Goal: Find contact information: Find contact information

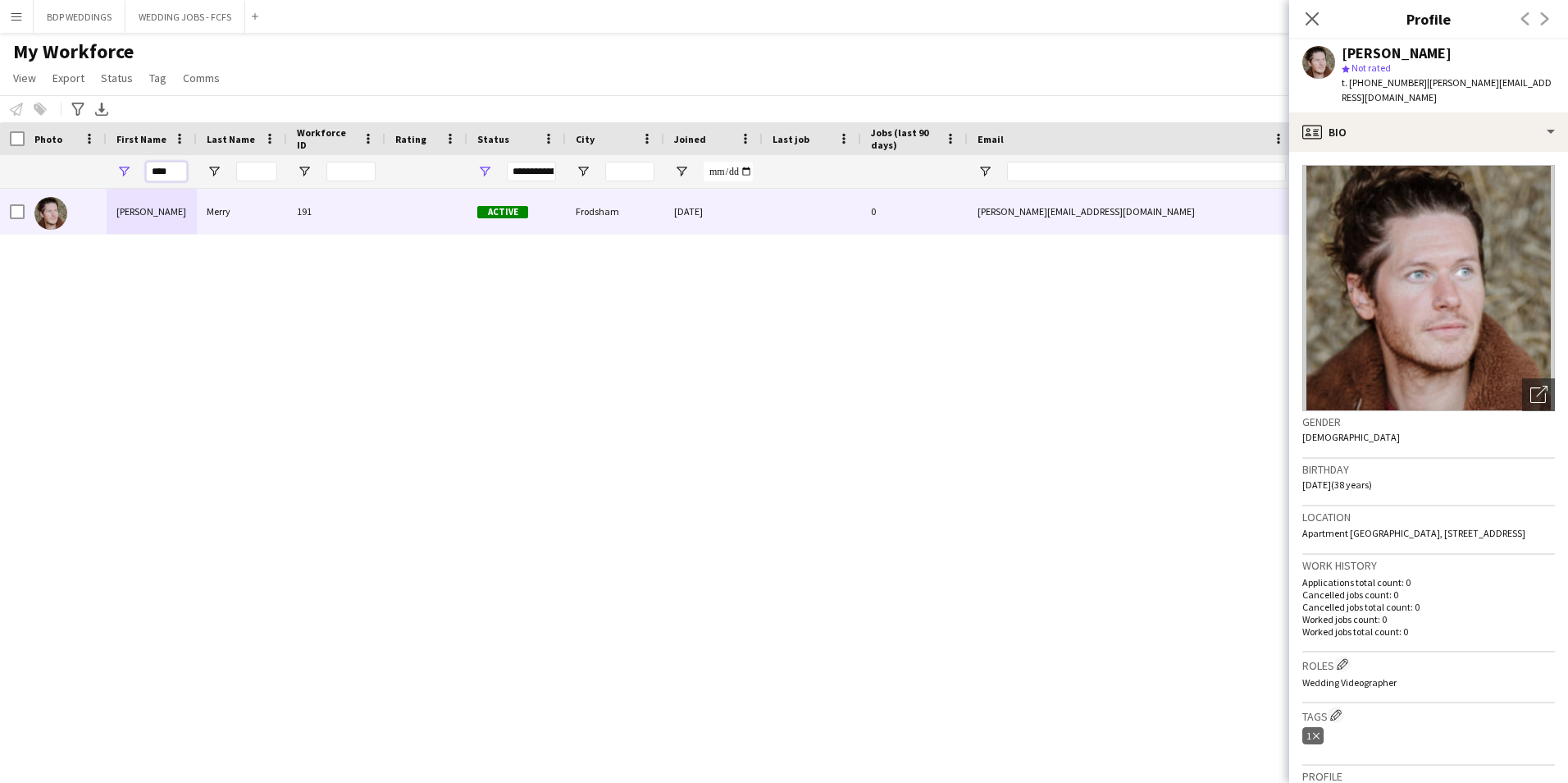
drag, startPoint x: 176, startPoint y: 179, endPoint x: 84, endPoint y: 180, distance: 92.0
click at [85, 180] on div "****" at bounding box center [889, 172] width 1778 height 33
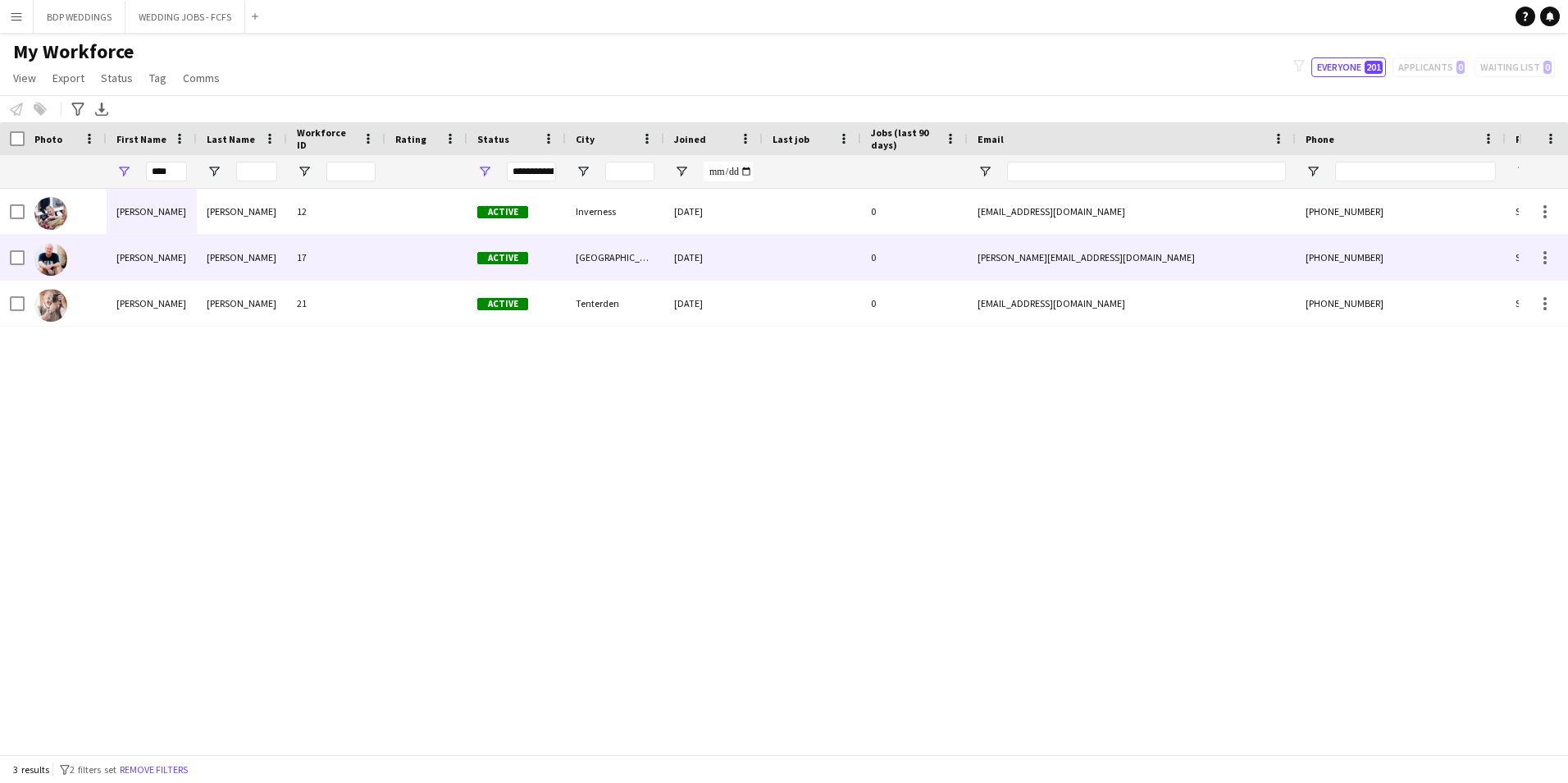
click at [214, 272] on div "[PERSON_NAME]" at bounding box center [242, 257] width 90 height 45
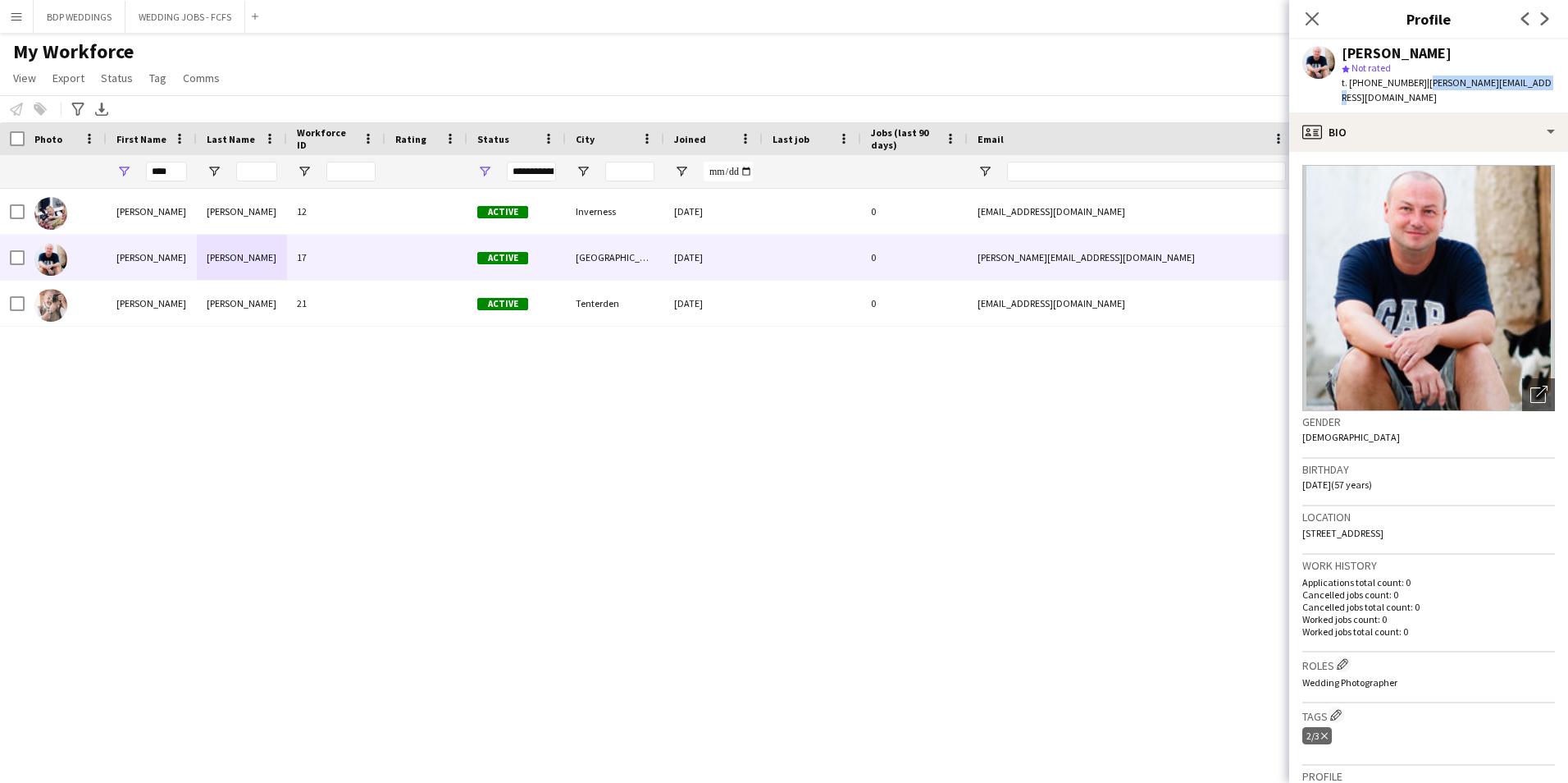
drag, startPoint x: 1421, startPoint y: 80, endPoint x: 1528, endPoint y: 89, distance: 107.4
click at [1528, 89] on div "[PERSON_NAME] star Not rated t. [PHONE_NUMBER] | [PERSON_NAME][EMAIL_ADDRESS][D…" at bounding box center [1428, 75] width 279 height 73
copy span "[PERSON_NAME][EMAIL_ADDRESS][DOMAIN_NAME]"
drag, startPoint x: 176, startPoint y: 167, endPoint x: 62, endPoint y: 168, distance: 114.0
click at [63, 168] on div "****" at bounding box center [889, 172] width 1778 height 33
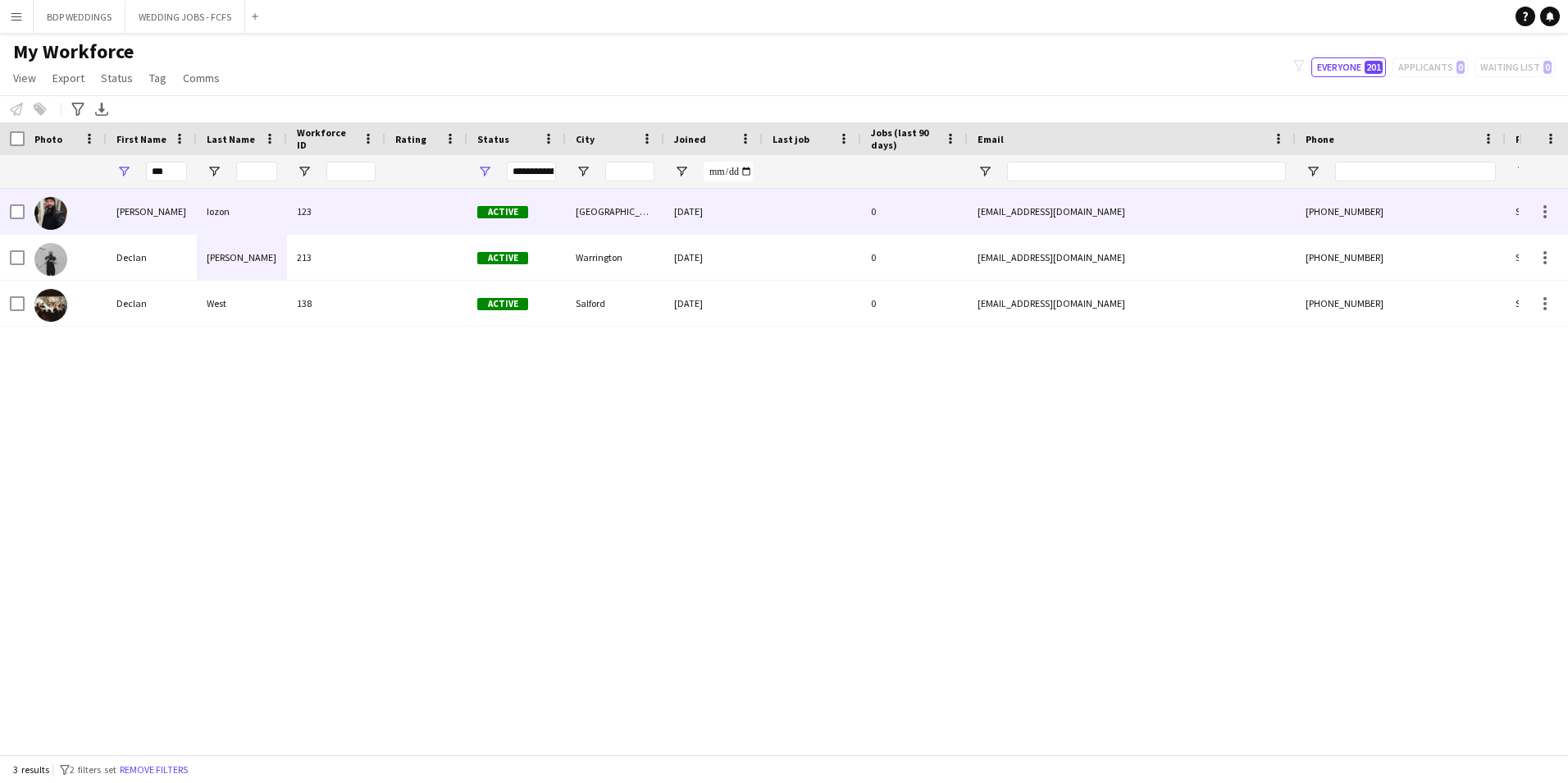
click at [162, 221] on div "[PERSON_NAME]" at bounding box center [152, 211] width 90 height 45
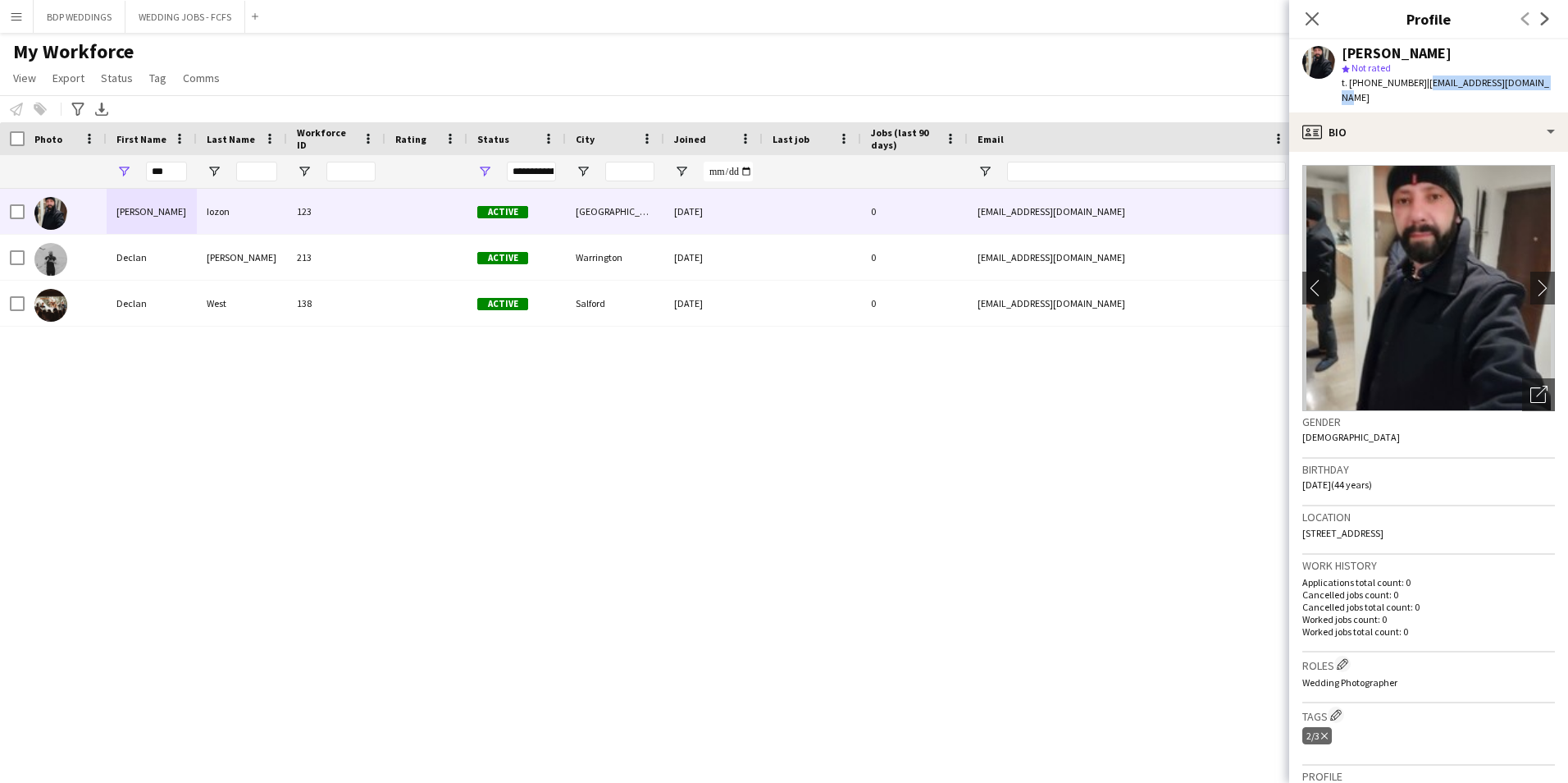
drag, startPoint x: 1425, startPoint y: 84, endPoint x: 1538, endPoint y: 80, distance: 113.1
click at [1538, 80] on div "[PERSON_NAME] star Not rated t. [PHONE_NUMBER] | [EMAIL_ADDRESS][DOMAIN_NAME]" at bounding box center [1428, 75] width 279 height 73
copy span "[EMAIL_ADDRESS][DOMAIN_NAME]"
drag, startPoint x: 169, startPoint y: 165, endPoint x: 52, endPoint y: 168, distance: 117.0
click at [52, 168] on div "***" at bounding box center [889, 172] width 1778 height 33
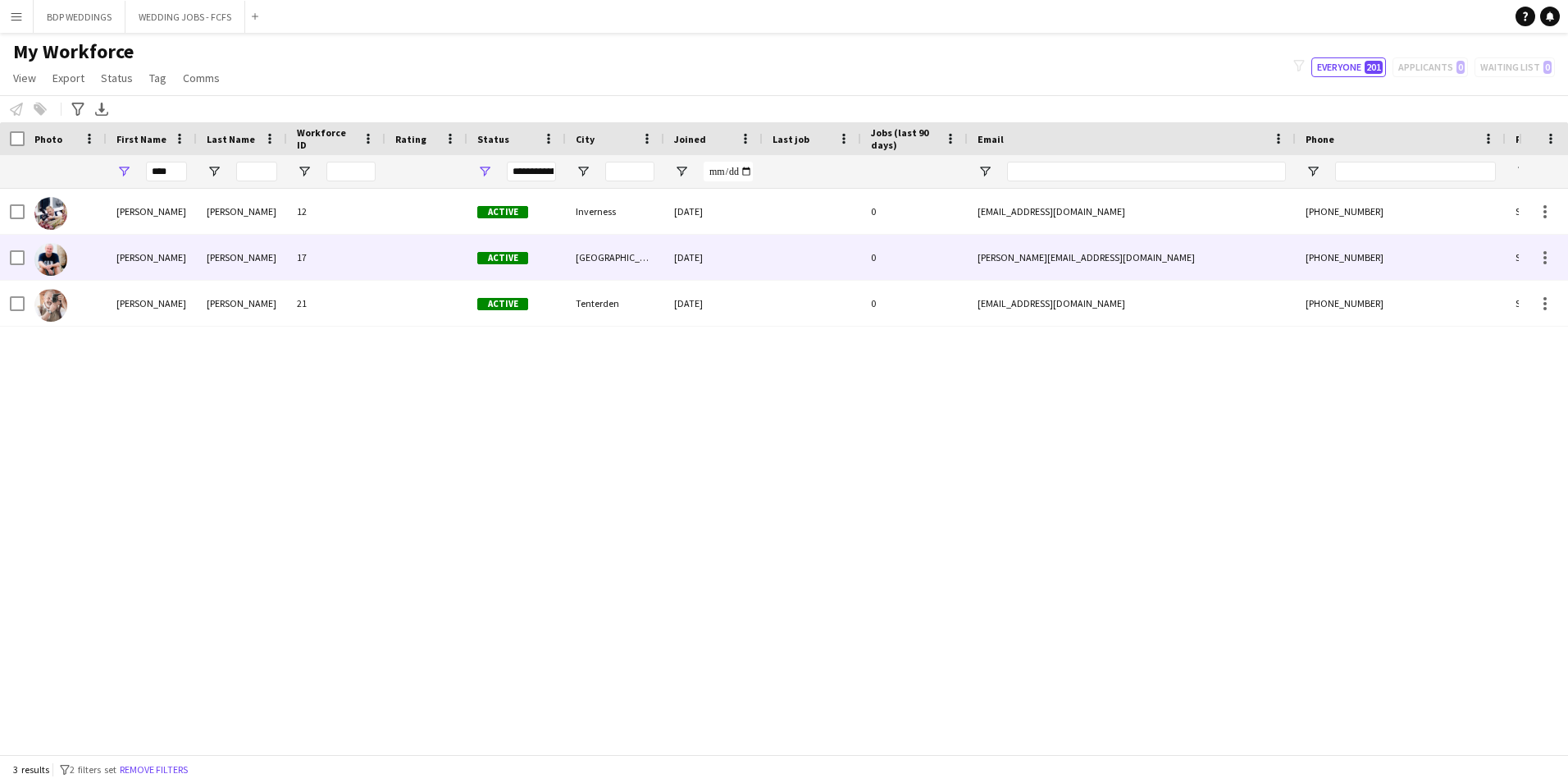
click at [180, 262] on div "[PERSON_NAME]" at bounding box center [152, 257] width 90 height 45
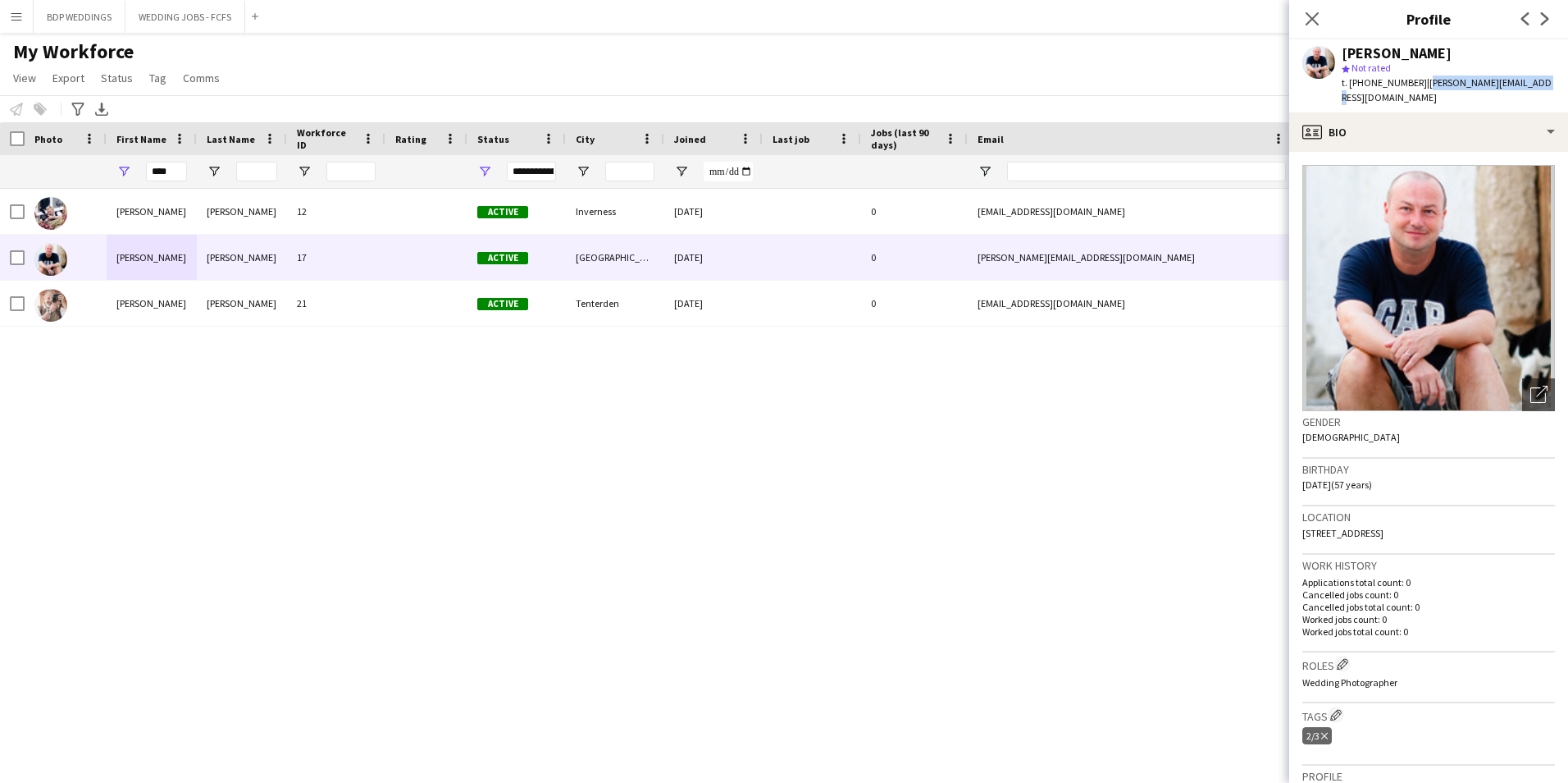
drag, startPoint x: 1421, startPoint y: 82, endPoint x: 1525, endPoint y: 89, distance: 104.2
click at [1525, 89] on div "[PERSON_NAME] star Not rated t. [PHONE_NUMBER] | [PERSON_NAME][EMAIL_ADDRESS][D…" at bounding box center [1428, 75] width 279 height 73
copy span "[PERSON_NAME][EMAIL_ADDRESS][DOMAIN_NAME]"
drag, startPoint x: 125, startPoint y: 171, endPoint x: 57, endPoint y: 170, distance: 68.0
click at [57, 170] on div "****" at bounding box center [889, 172] width 1778 height 33
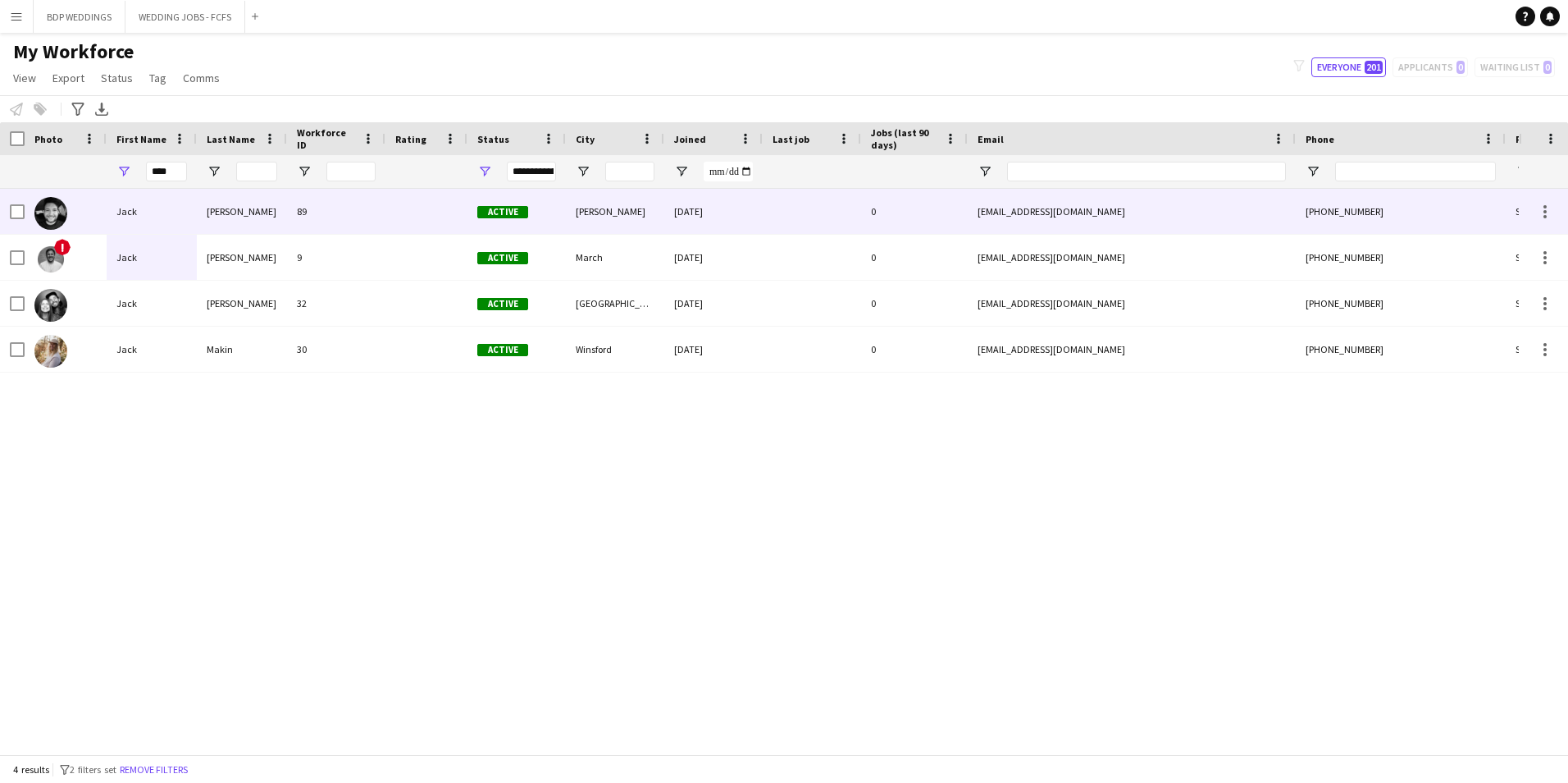
click at [242, 216] on div "[PERSON_NAME]" at bounding box center [242, 211] width 90 height 45
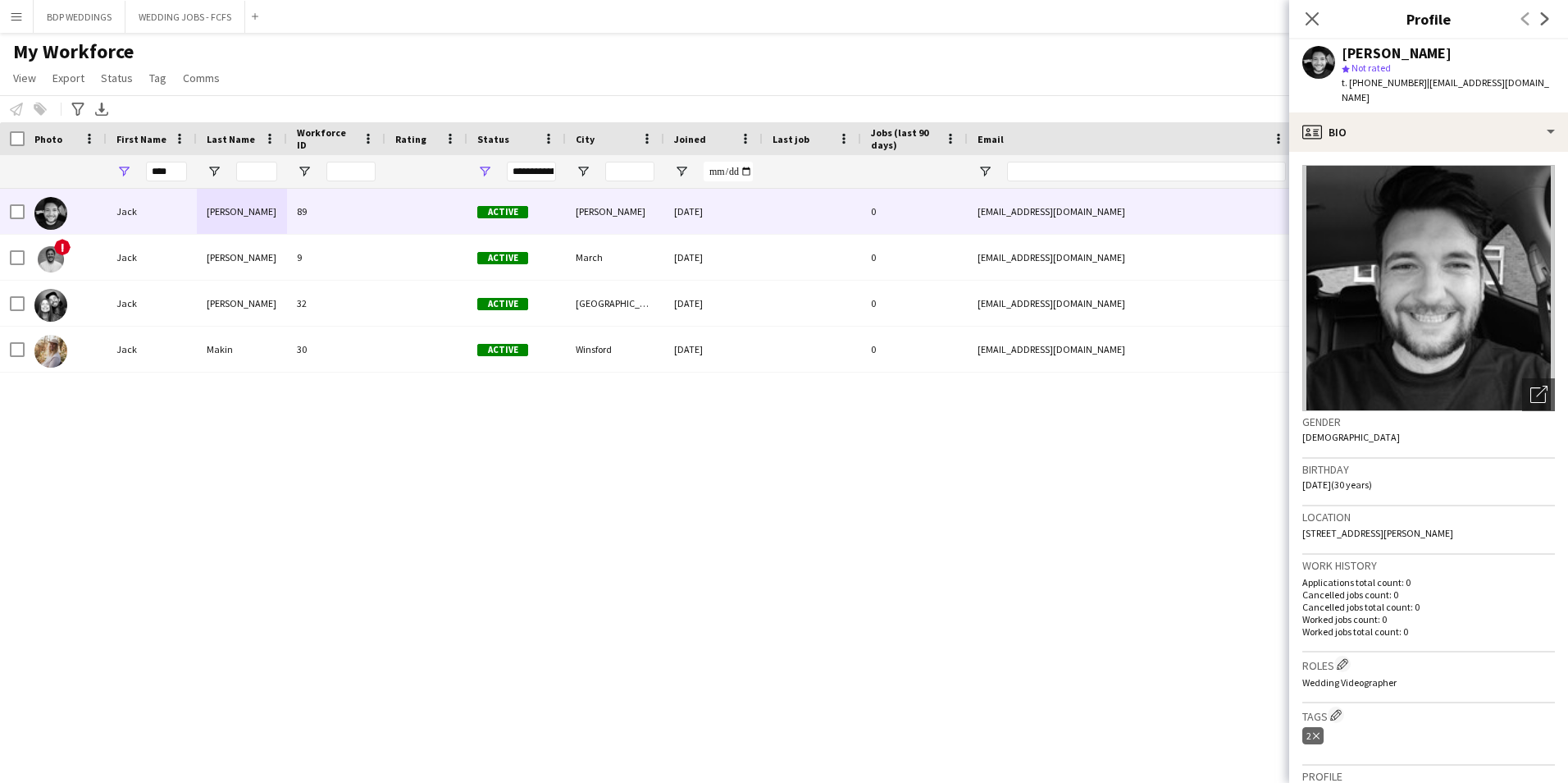
drag, startPoint x: 1426, startPoint y: 80, endPoint x: 1441, endPoint y: 97, distance: 22.7
click at [1441, 97] on div "t. [PHONE_NUMBER] | [EMAIL_ADDRESS][DOMAIN_NAME]" at bounding box center [1449, 90] width 213 height 29
copy span "[EMAIL_ADDRESS][DOMAIN_NAME]"
drag, startPoint x: 174, startPoint y: 169, endPoint x: 98, endPoint y: 160, distance: 76.5
click at [98, 160] on div "****" at bounding box center [889, 172] width 1778 height 33
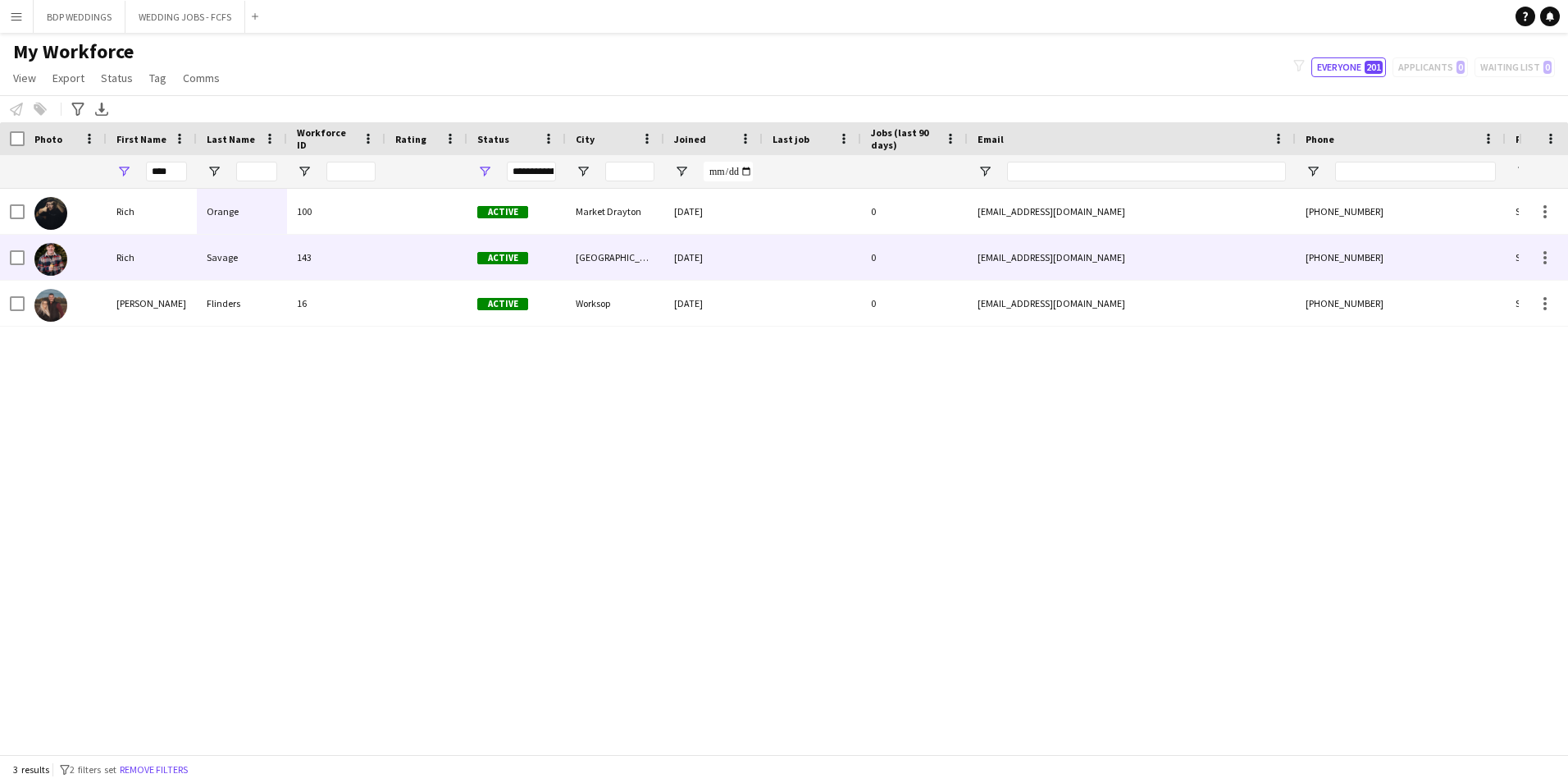
click at [227, 211] on div "Orange" at bounding box center [242, 211] width 90 height 45
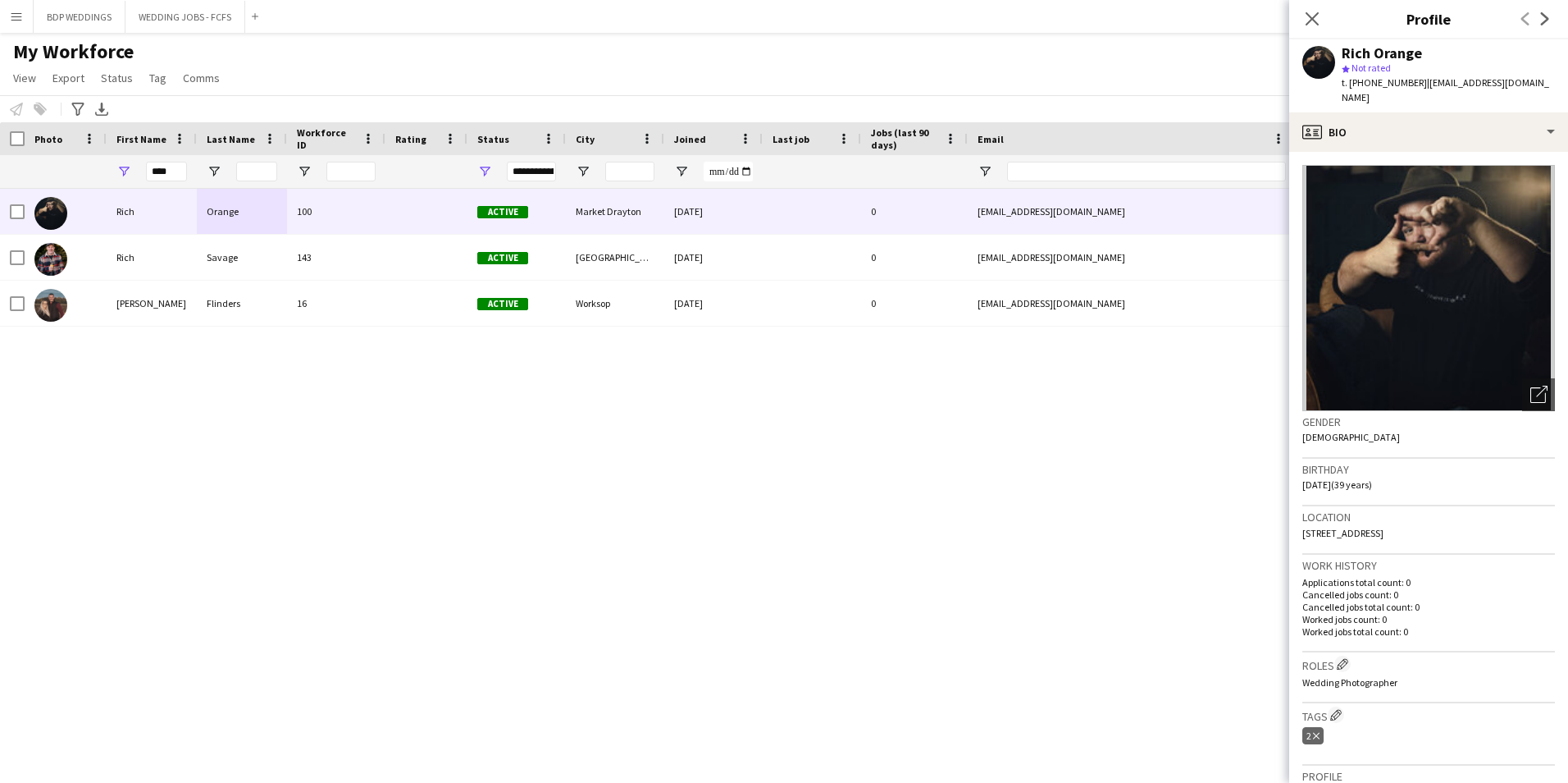
drag, startPoint x: 1424, startPoint y: 81, endPoint x: 1542, endPoint y: 97, distance: 119.1
click at [1542, 97] on div "t. [PHONE_NUMBER] | [EMAIL_ADDRESS][DOMAIN_NAME]" at bounding box center [1449, 90] width 213 height 29
copy span "[EMAIL_ADDRESS][DOMAIN_NAME]"
drag, startPoint x: 175, startPoint y: 172, endPoint x: 95, endPoint y: 177, distance: 80.2
click at [95, 177] on div "****" at bounding box center [889, 172] width 1778 height 33
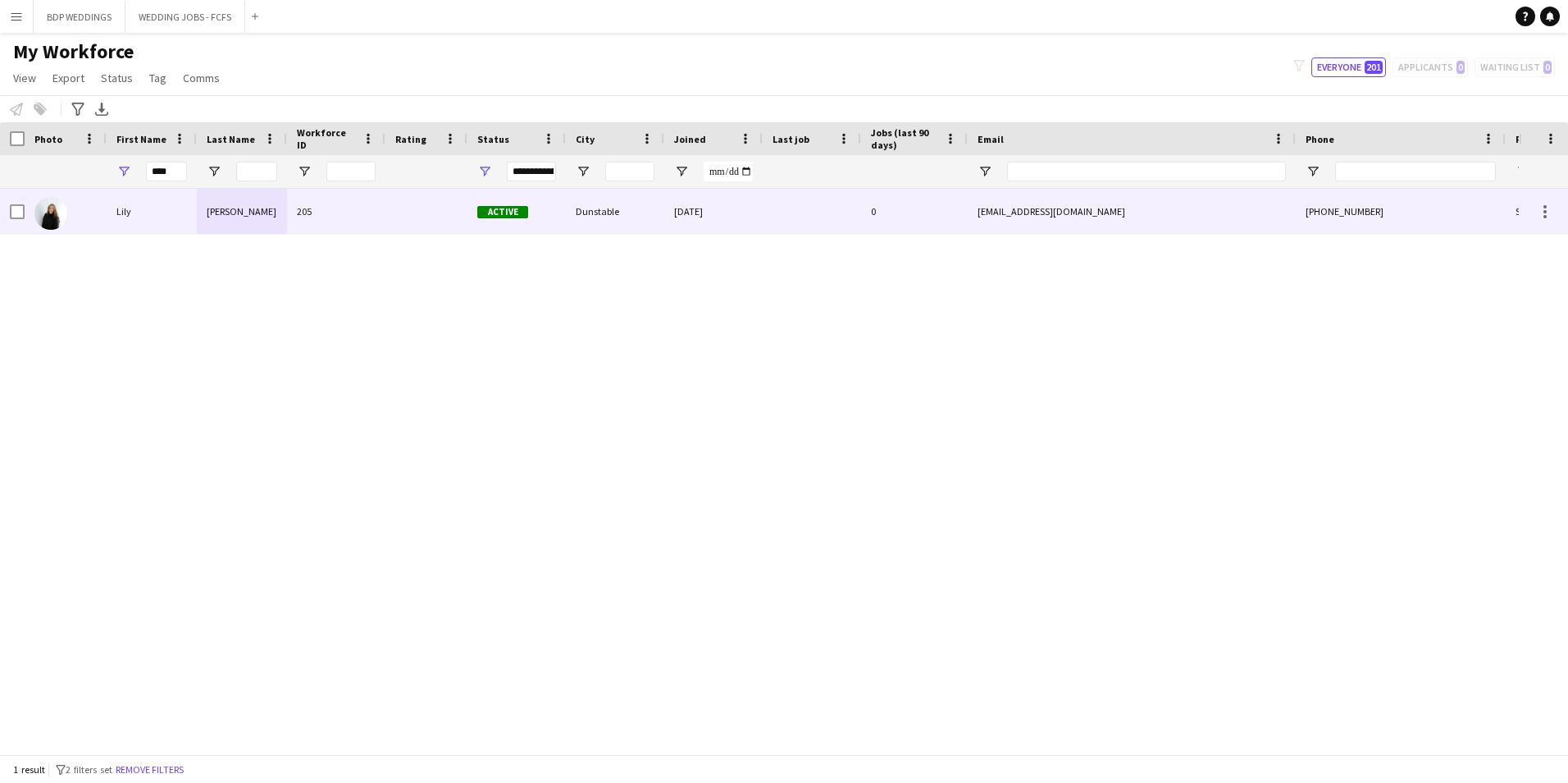
click at [144, 222] on div "Lily" at bounding box center [152, 211] width 90 height 45
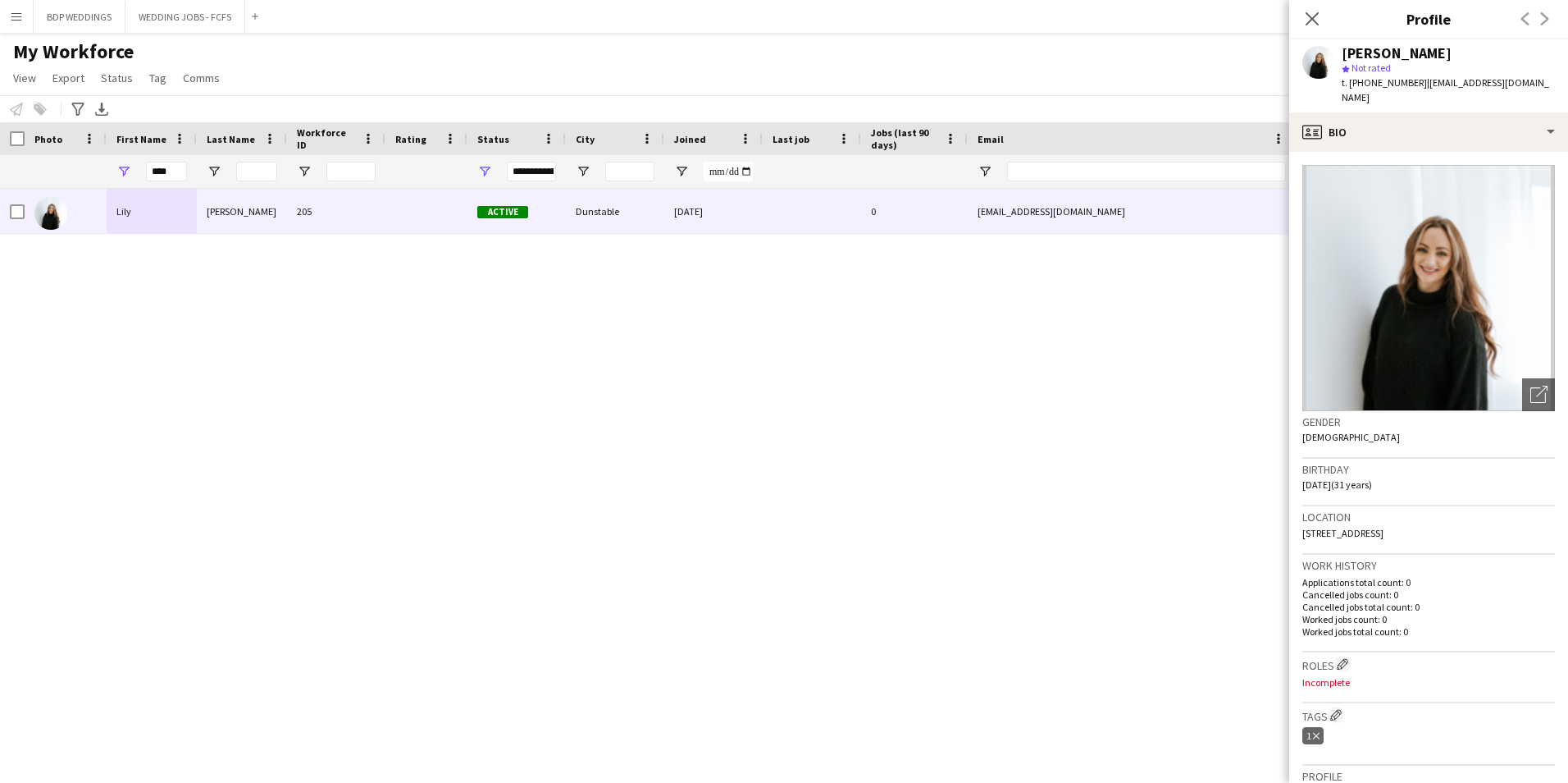
drag, startPoint x: 1421, startPoint y: 81, endPoint x: 1553, endPoint y: 95, distance: 132.7
click at [1553, 95] on div "t. [PHONE_NUMBER] | [EMAIL_ADDRESS][DOMAIN_NAME]" at bounding box center [1449, 90] width 213 height 29
copy span "[EMAIL_ADDRESS][DOMAIN_NAME]"
drag, startPoint x: 171, startPoint y: 172, endPoint x: 64, endPoint y: 177, distance: 107.1
click at [64, 177] on div "****" at bounding box center [889, 172] width 1778 height 33
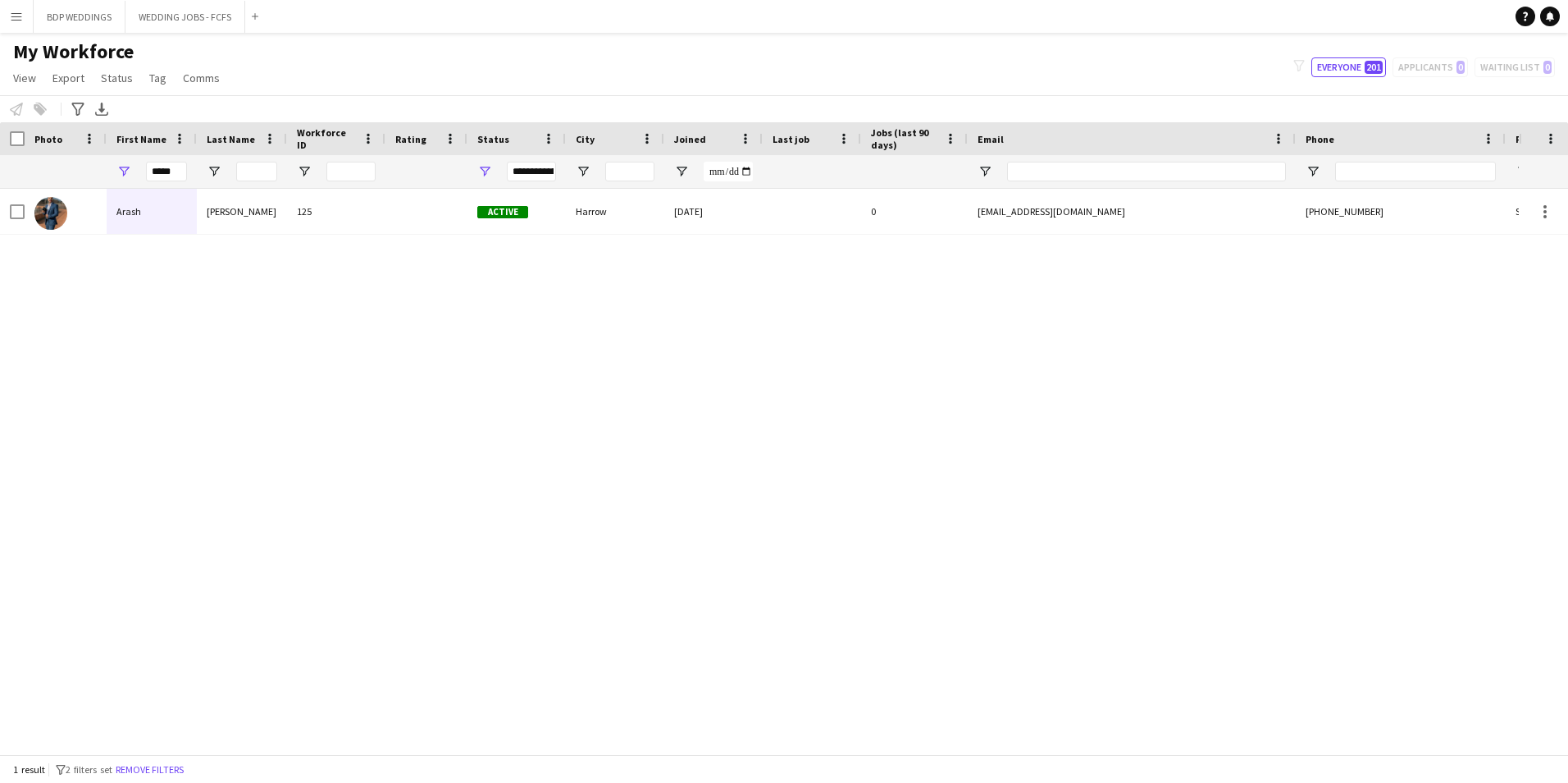
click at [197, 246] on div "[PERSON_NAME] 125 Active Harrow [DATE] 0 [EMAIL_ADDRESS][DOMAIN_NAME] [PHONE_NU…" at bounding box center [759, 465] width 1519 height 553
click at [201, 237] on div "[PERSON_NAME] 125 Active Harrow [DATE] 0 [EMAIL_ADDRESS][DOMAIN_NAME] [PHONE_NU…" at bounding box center [759, 465] width 1519 height 553
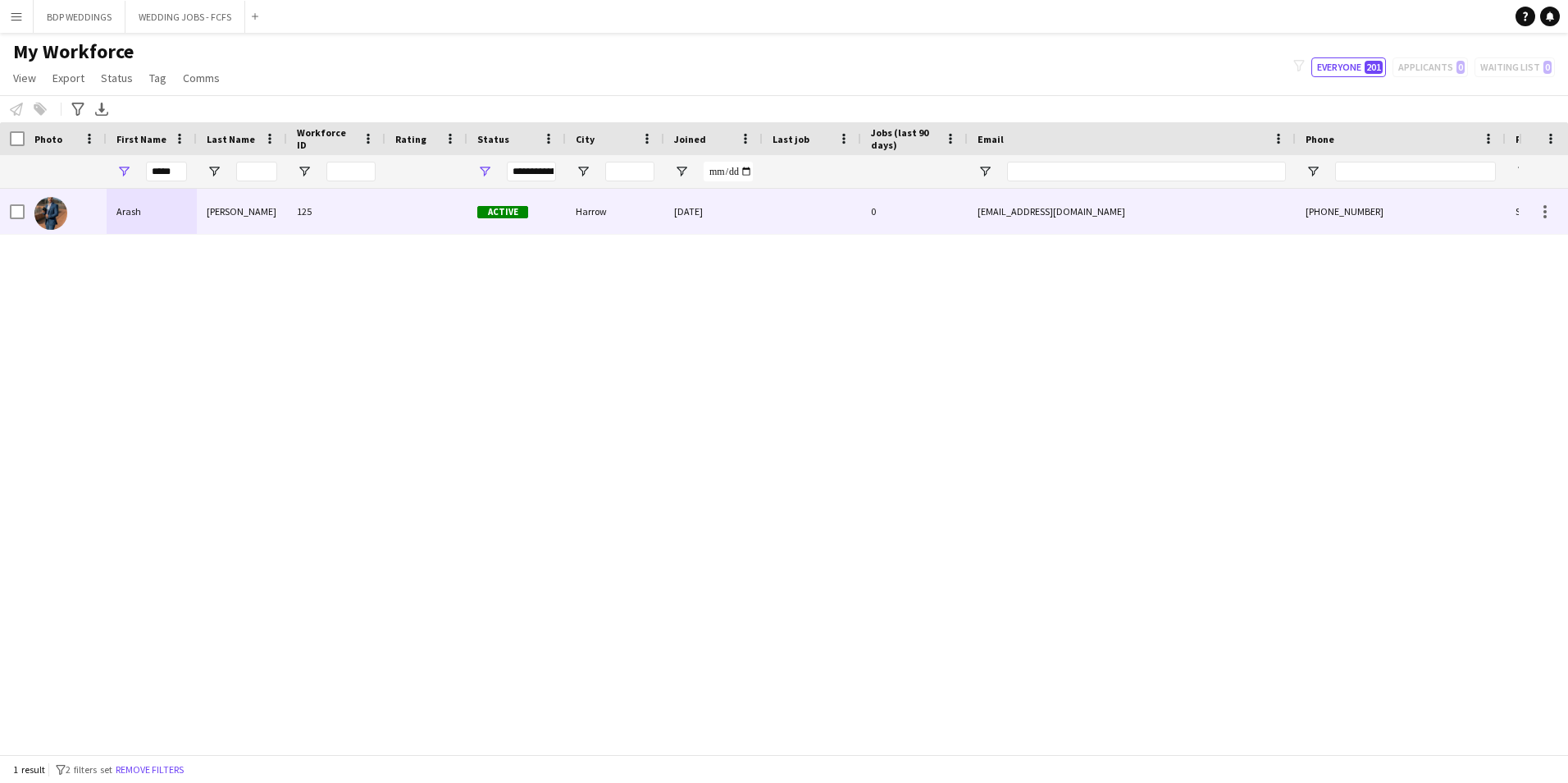
click at [272, 209] on div "[PERSON_NAME]" at bounding box center [242, 211] width 90 height 45
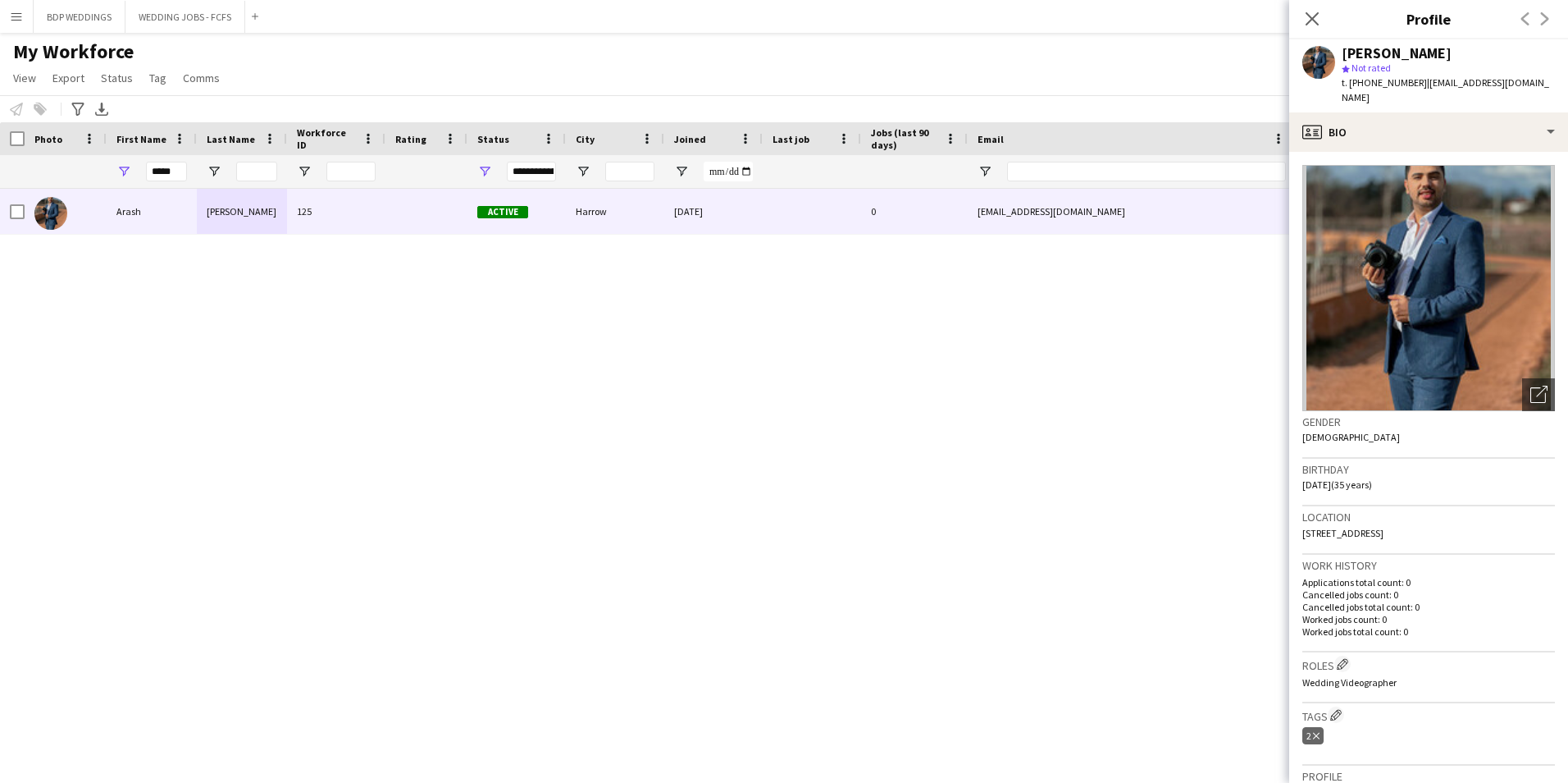
drag, startPoint x: 1418, startPoint y: 81, endPoint x: 1532, endPoint y: 81, distance: 114.0
click at [1532, 81] on span "| [EMAIL_ADDRESS][DOMAIN_NAME]" at bounding box center [1446, 90] width 207 height 27
copy span "[EMAIL_ADDRESS][DOMAIN_NAME]"
drag, startPoint x: 180, startPoint y: 167, endPoint x: 63, endPoint y: 175, distance: 117.3
click at [64, 173] on div "*****" at bounding box center [889, 172] width 1778 height 33
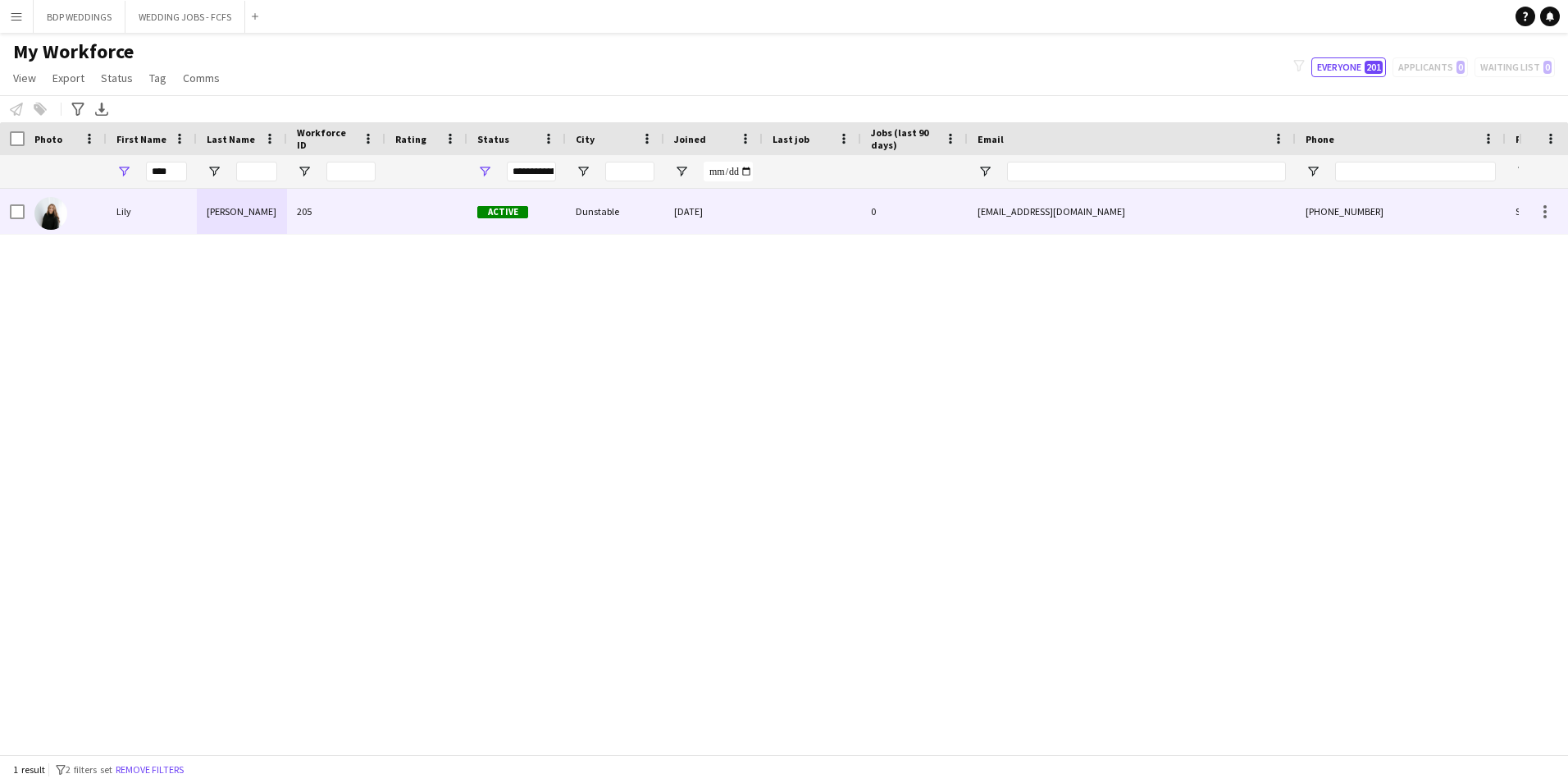
click at [148, 212] on div "Lily" at bounding box center [152, 211] width 90 height 45
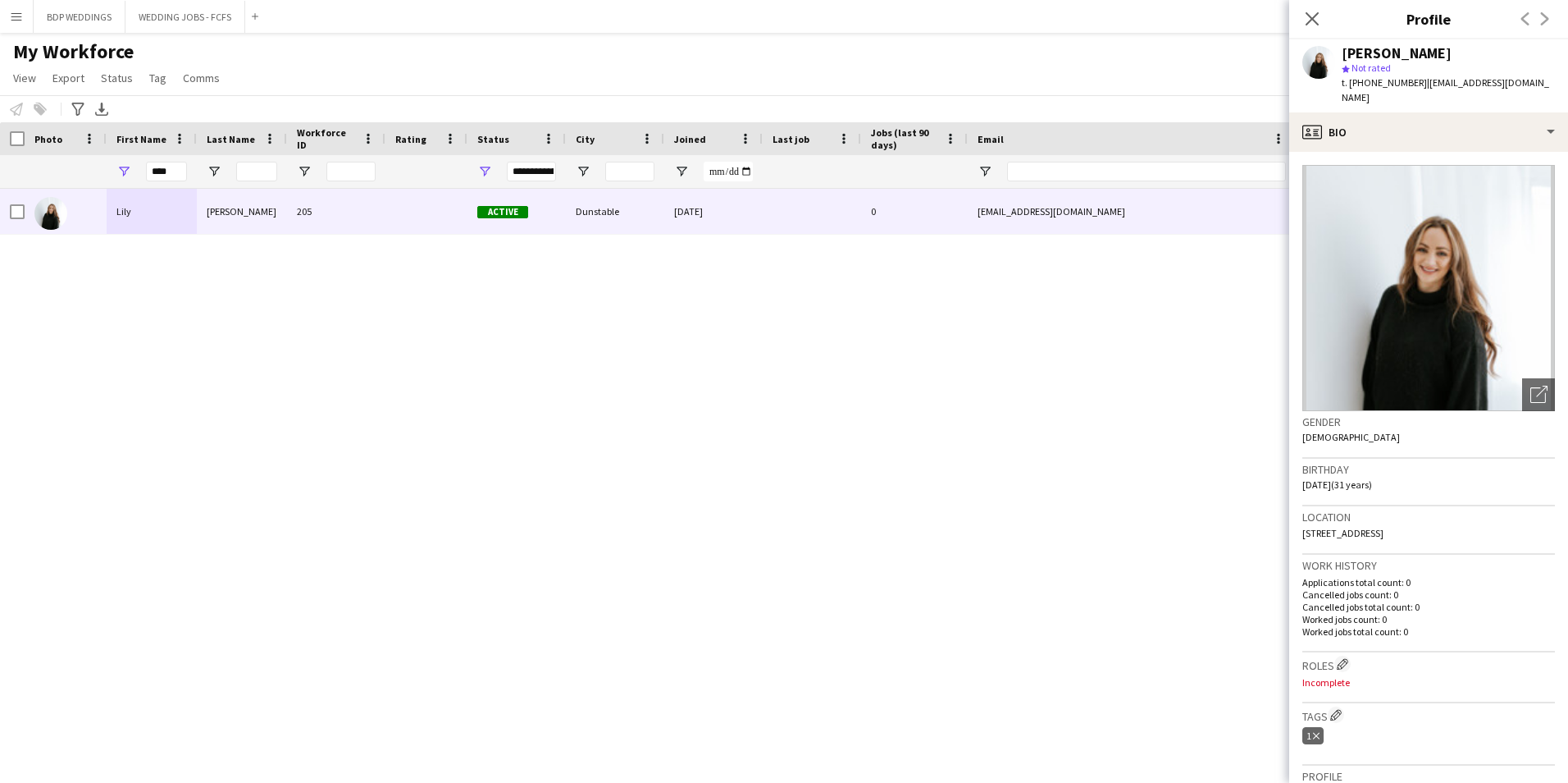
click at [1425, 91] on div "t. [PHONE_NUMBER] | [EMAIL_ADDRESS][DOMAIN_NAME]" at bounding box center [1449, 90] width 213 height 29
copy span "[EMAIL_ADDRESS][DOMAIN_NAME]"
drag, startPoint x: 169, startPoint y: 166, endPoint x: 119, endPoint y: 169, distance: 50.1
click at [119, 169] on div "****" at bounding box center [152, 172] width 90 height 33
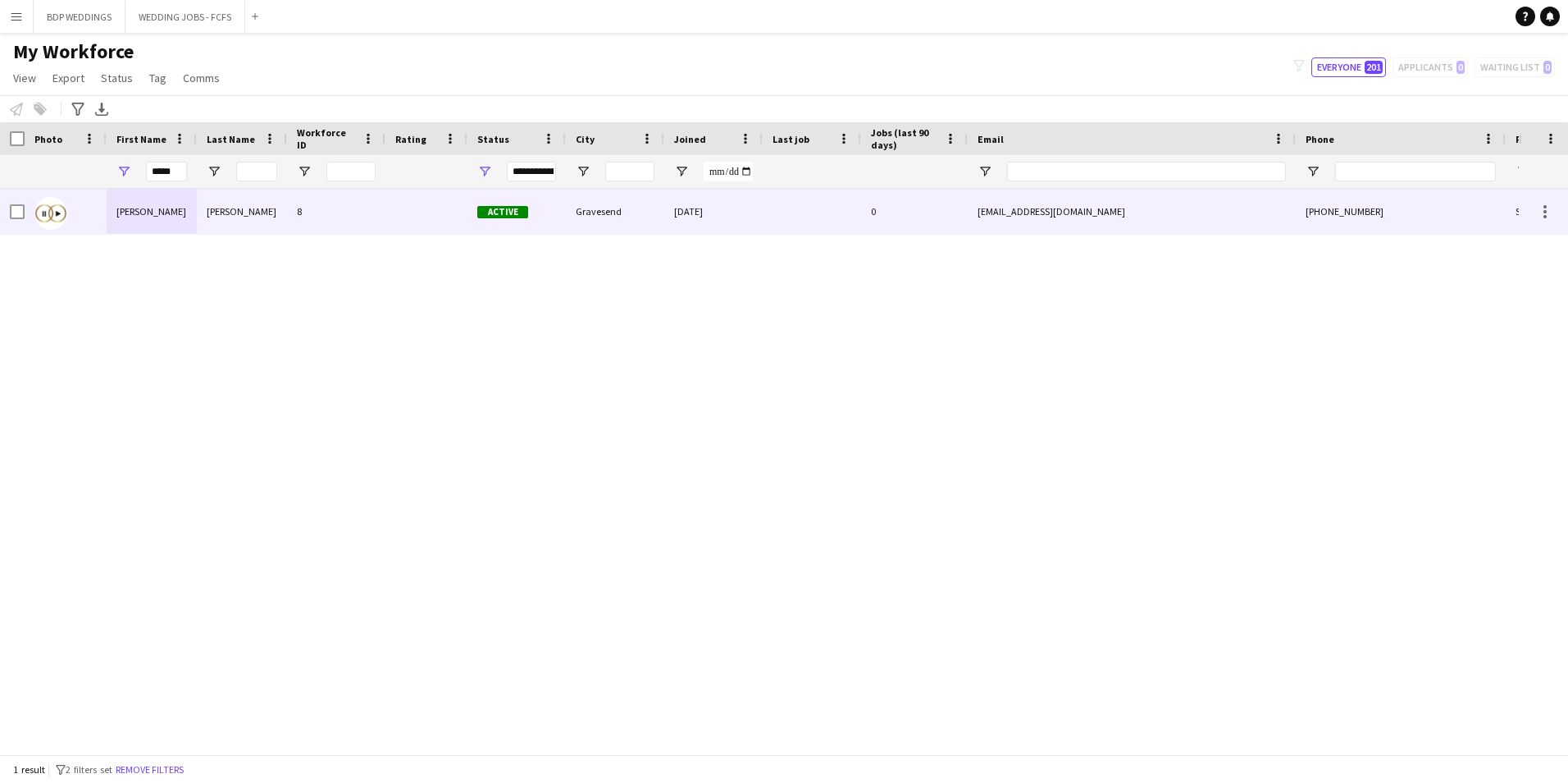
click at [246, 211] on div "[PERSON_NAME]" at bounding box center [242, 211] width 90 height 45
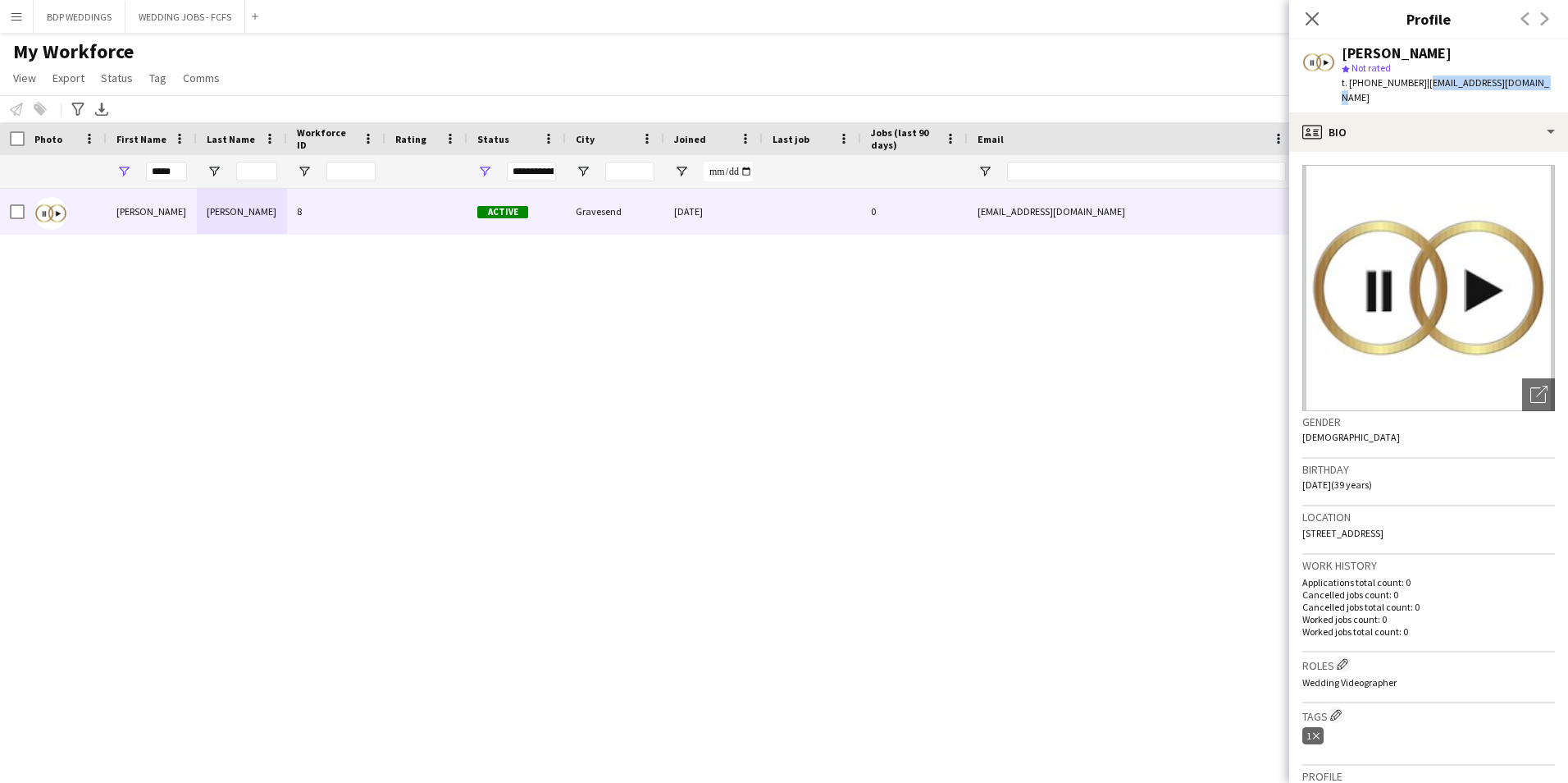
drag, startPoint x: 1426, startPoint y: 84, endPoint x: 1533, endPoint y: 83, distance: 107.0
click at [1533, 83] on span "| [EMAIL_ADDRESS][DOMAIN_NAME]" at bounding box center [1446, 90] width 207 height 27
copy span "[EMAIL_ADDRESS][DOMAIN_NAME]"
drag, startPoint x: 161, startPoint y: 170, endPoint x: 118, endPoint y: 171, distance: 43.0
click at [121, 171] on div "*****" at bounding box center [152, 172] width 90 height 33
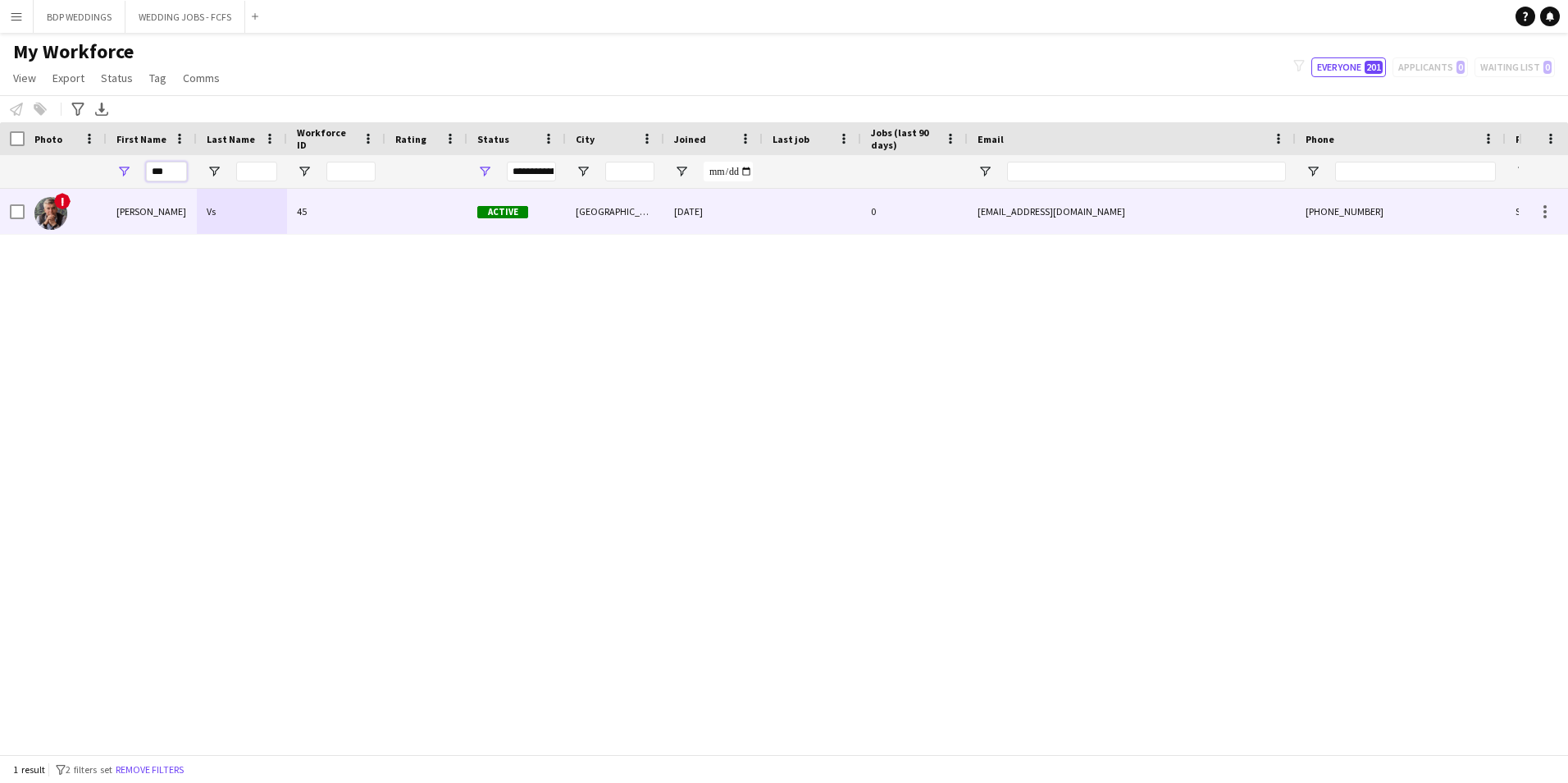
type input "***"
click at [181, 230] on div "[PERSON_NAME]" at bounding box center [152, 211] width 90 height 45
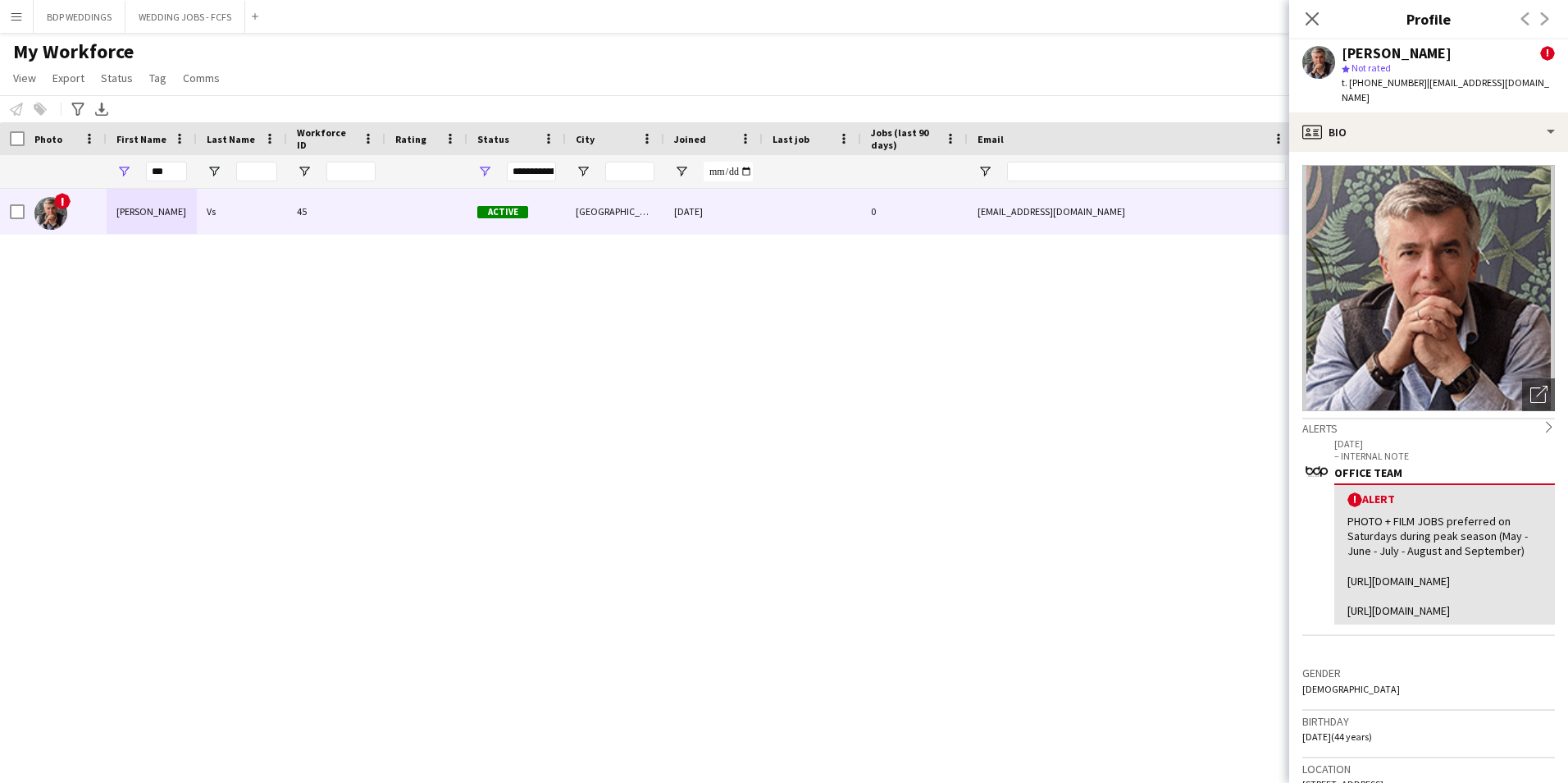
drag, startPoint x: 1426, startPoint y: 84, endPoint x: 1437, endPoint y: 91, distance: 13.0
click at [1437, 91] on div "t. [PHONE_NUMBER] | [EMAIL_ADDRESS][DOMAIN_NAME]" at bounding box center [1449, 90] width 213 height 29
copy span "[EMAIL_ADDRESS][DOMAIN_NAME]"
